Goal: Navigation & Orientation: Understand site structure

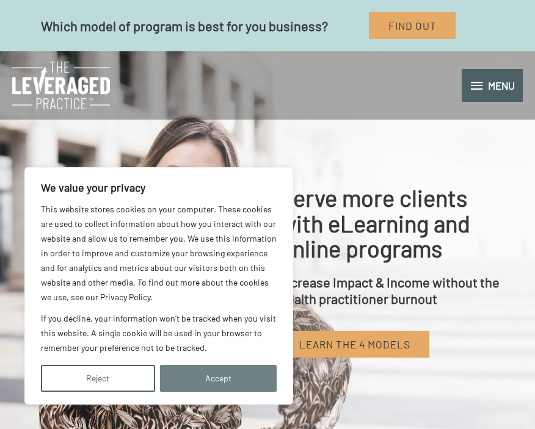
click at [190, 373] on button "Accept" at bounding box center [218, 378] width 117 height 27
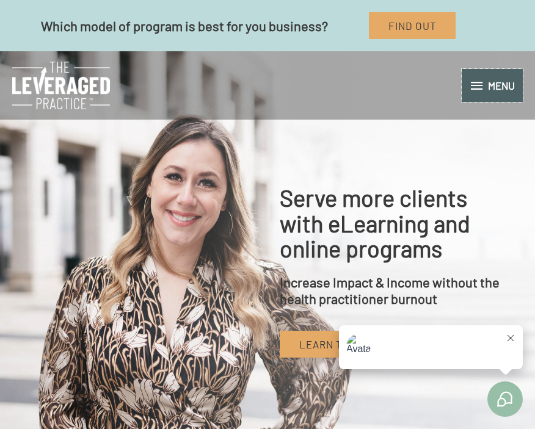
click at [501, 96] on span "MENU" at bounding box center [501, 83] width 27 height 29
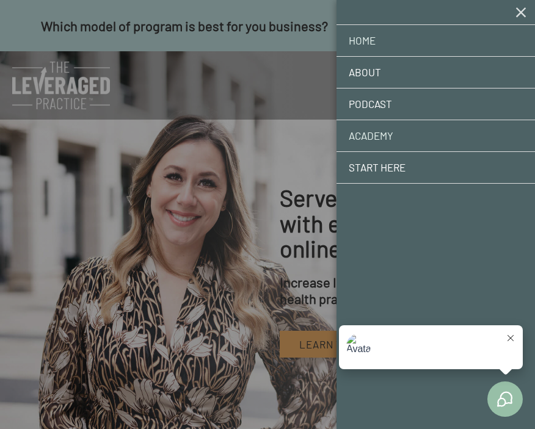
click at [413, 136] on link "Academy" at bounding box center [435, 136] width 198 height 32
click at [521, 13] on span "Site Navigation" at bounding box center [520, 12] width 17 height 17
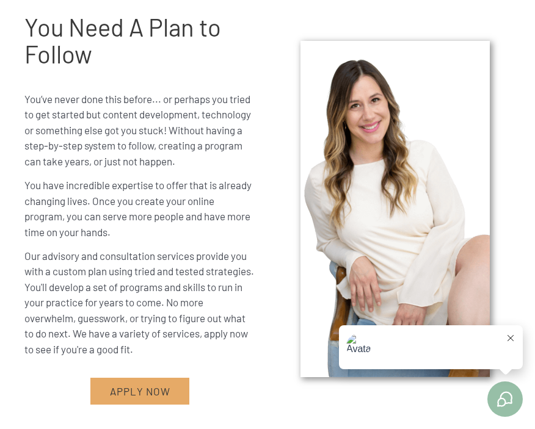
scroll to position [3457, 0]
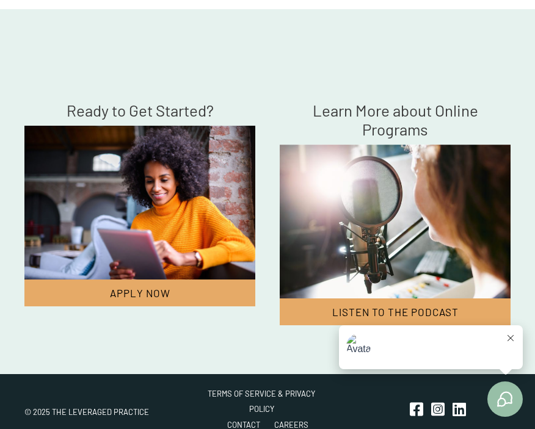
click at [514, 334] on button at bounding box center [510, 339] width 10 height 12
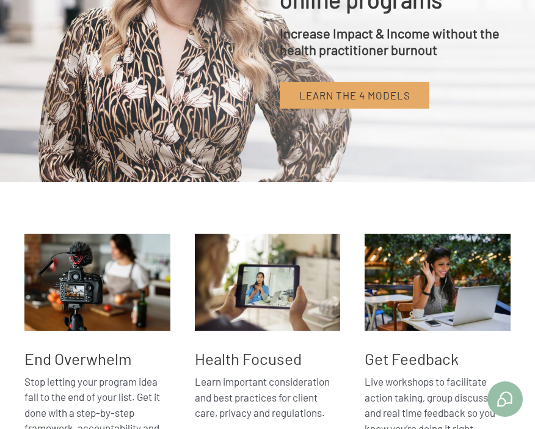
scroll to position [0, 0]
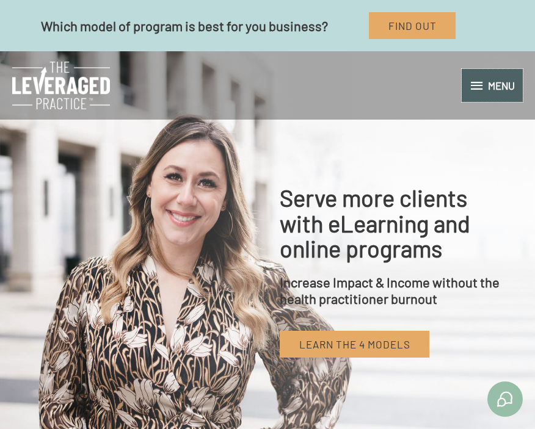
click at [510, 93] on span "MENU" at bounding box center [501, 83] width 27 height 29
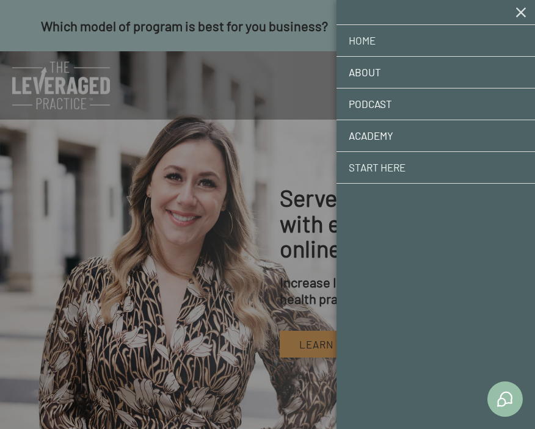
click at [445, 168] on link "Start Here" at bounding box center [435, 168] width 198 height 32
click at [380, 35] on link "Home" at bounding box center [435, 41] width 198 height 32
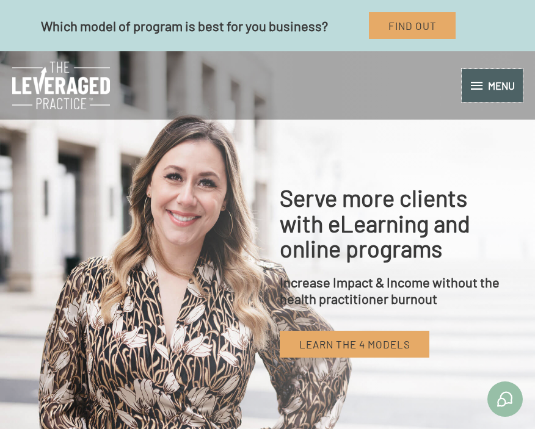
click at [505, 77] on span "MENU" at bounding box center [501, 83] width 27 height 29
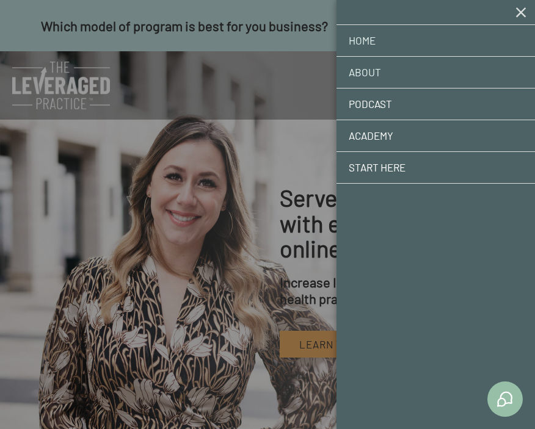
click at [387, 72] on link "About" at bounding box center [435, 73] width 198 height 32
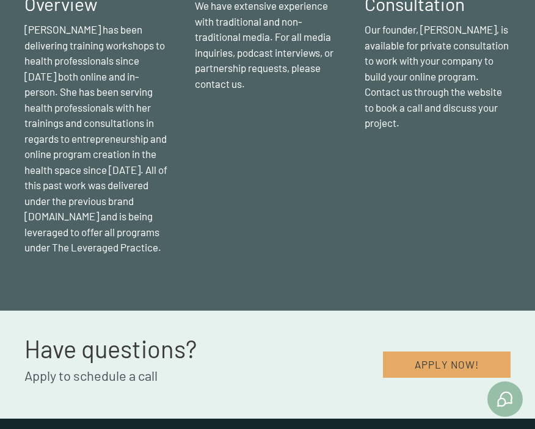
scroll to position [1508, 0]
